Goal: Task Accomplishment & Management: Manage account settings

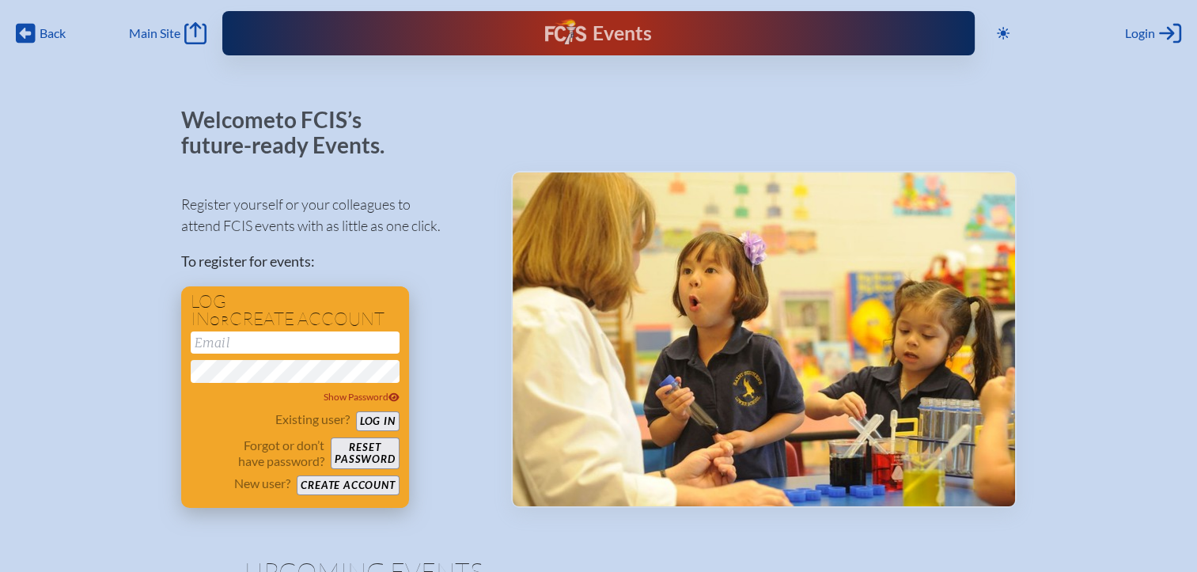
type input "[EMAIL_ADDRESS][DOMAIN_NAME]"
click at [380, 432] on div "Existing user? Log in Forgot or don’t have password? Reset password New user? C…" at bounding box center [295, 453] width 209 height 84
click at [388, 417] on button "Log in" at bounding box center [378, 421] width 44 height 20
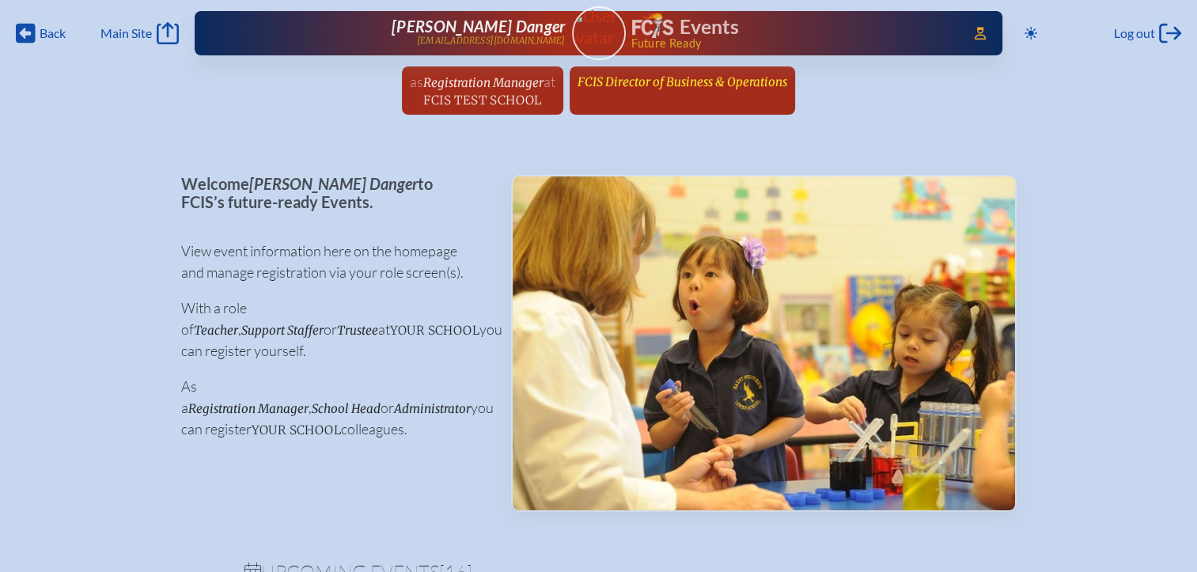
click at [628, 84] on span "FCIS Director of Business & Operations" at bounding box center [682, 81] width 210 height 15
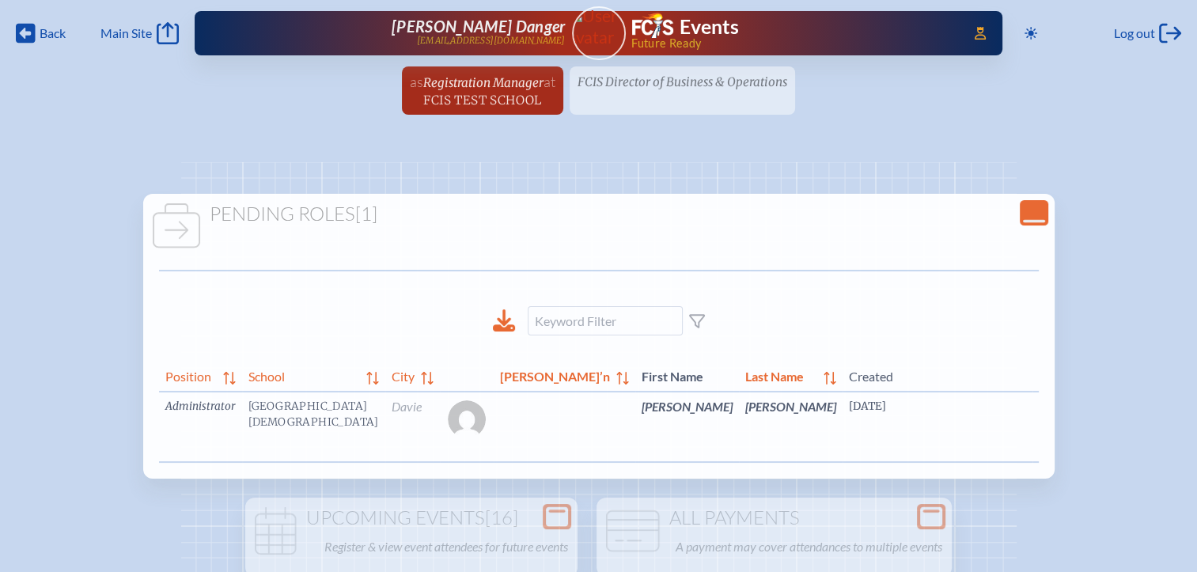
click at [1143, 430] on link "edit Person’s Details" at bounding box center [1169, 430] width 53 height 50
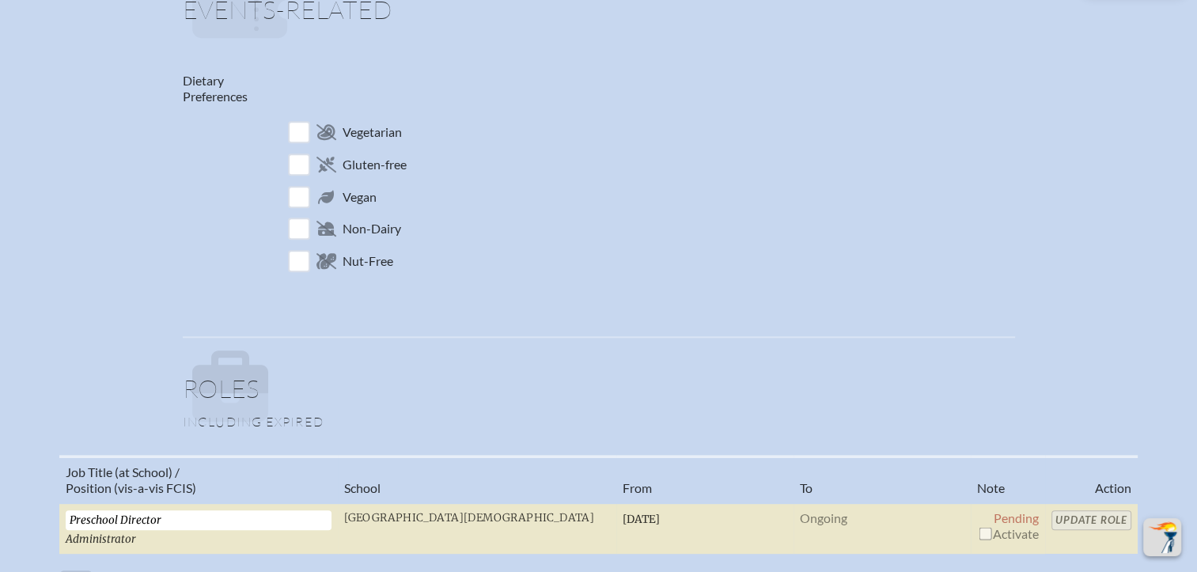
scroll to position [870, 0]
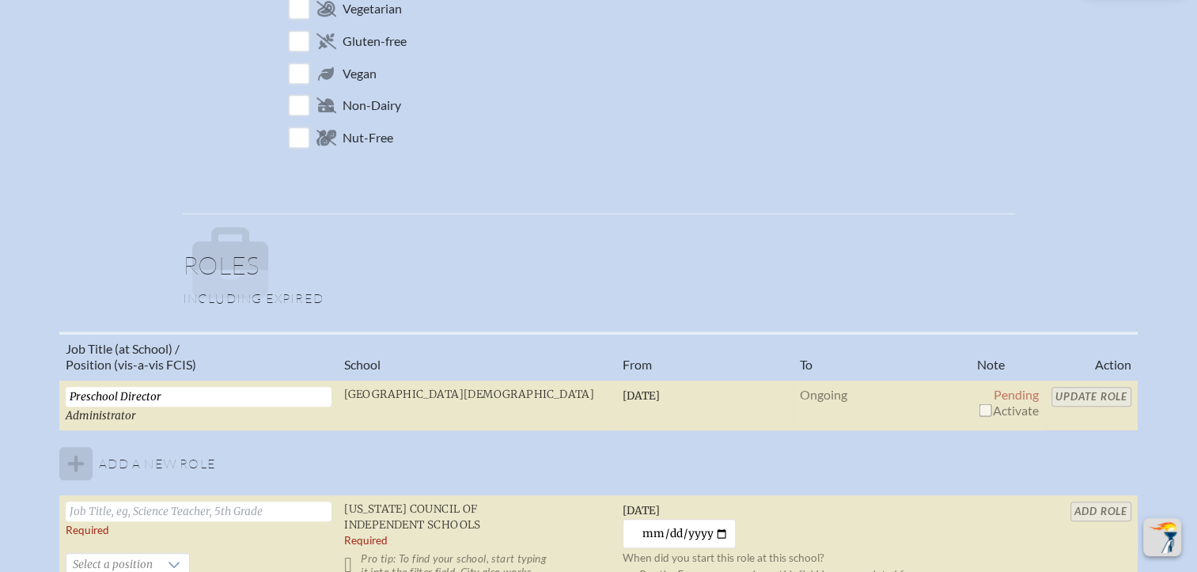
click at [980, 407] on input "checkbox" at bounding box center [984, 409] width 13 height 13
checkbox input "true"
click at [1081, 392] on input "Update Role" at bounding box center [1091, 397] width 80 height 20
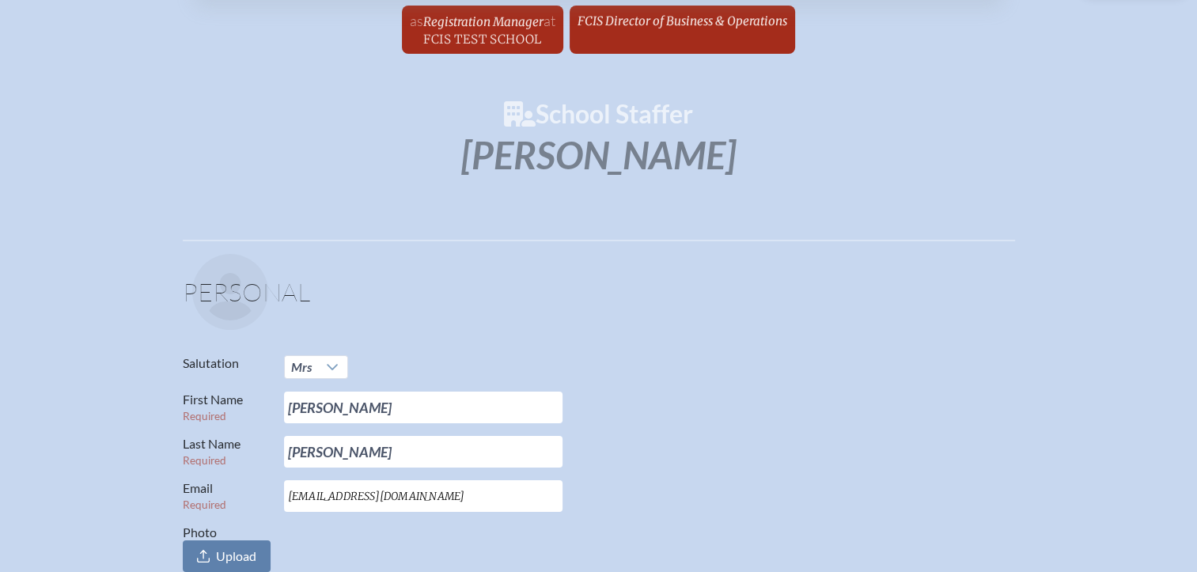
scroll to position [0, 12]
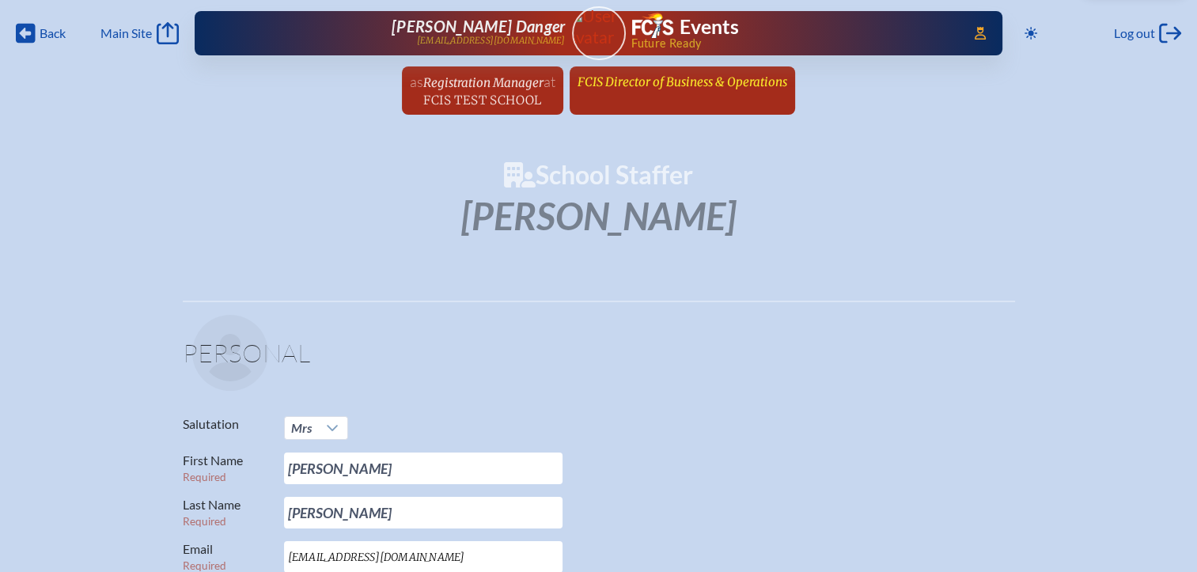
click at [708, 79] on span "FCIS Director of Business & Operations" at bounding box center [682, 81] width 210 height 15
